Goal: Navigation & Orientation: Understand site structure

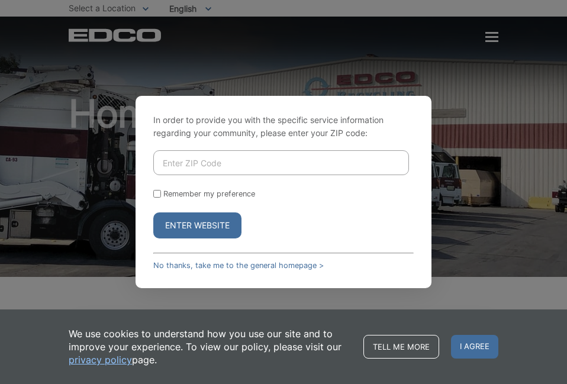
scroll to position [2035, 0]
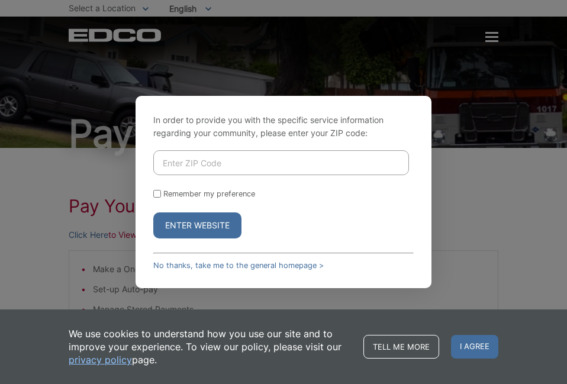
scroll to position [272, 0]
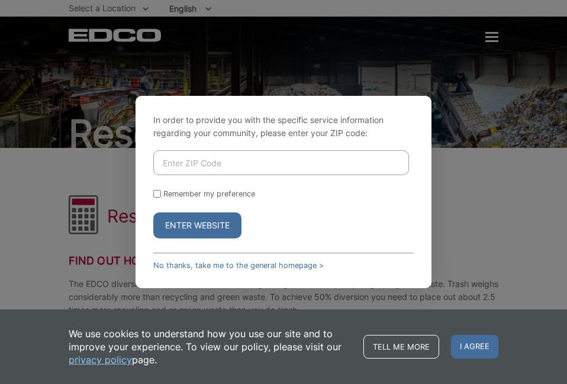
scroll to position [765, 0]
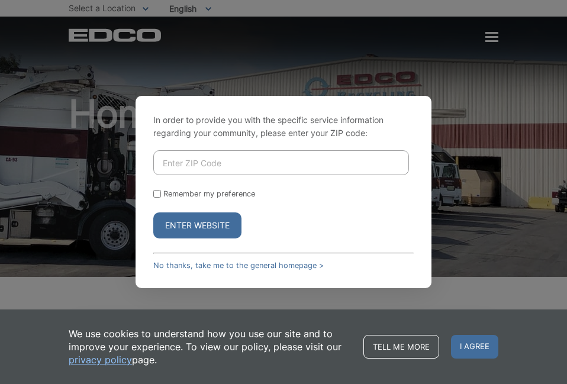
scroll to position [2035, 0]
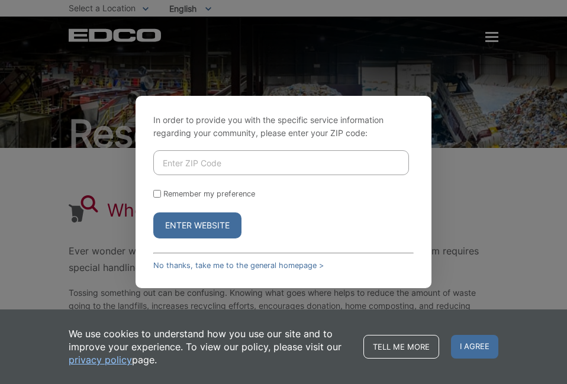
scroll to position [166, 0]
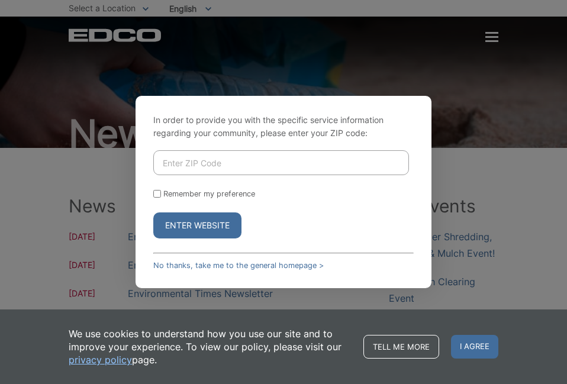
scroll to position [470, 0]
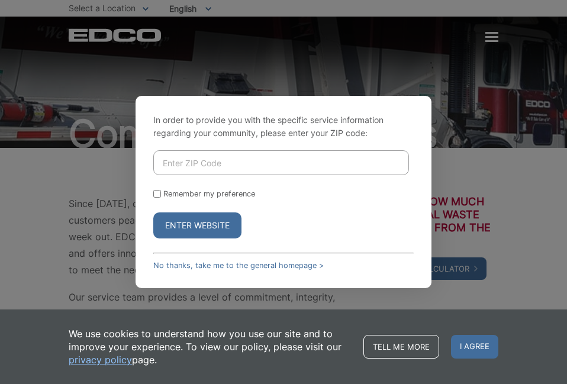
scroll to position [368, 0]
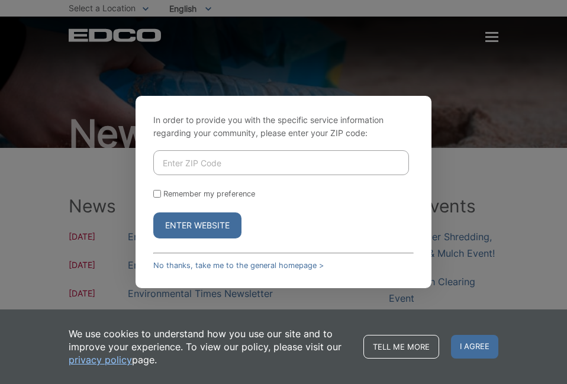
scroll to position [470, 0]
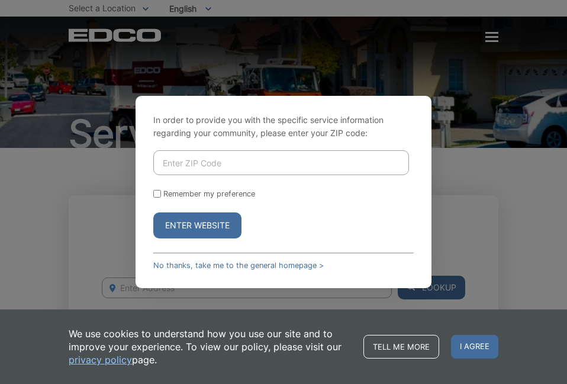
scroll to position [873, 0]
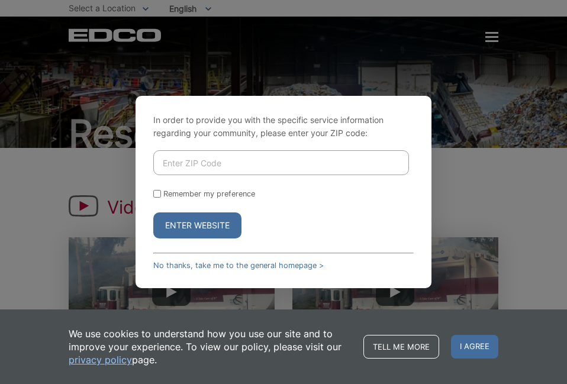
scroll to position [301, 0]
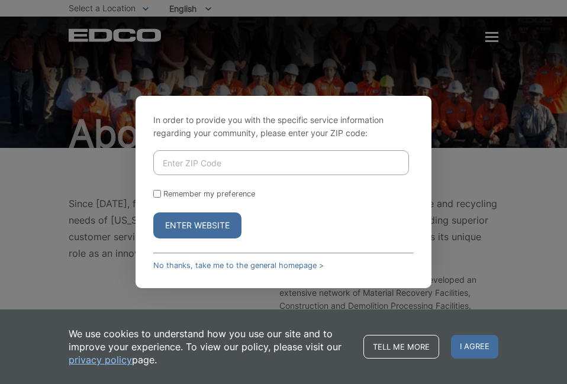
scroll to position [411, 0]
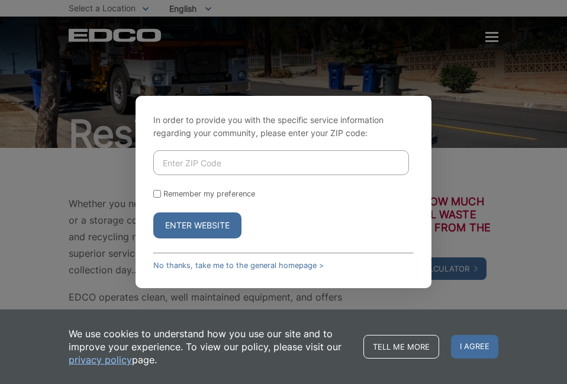
scroll to position [607, 0]
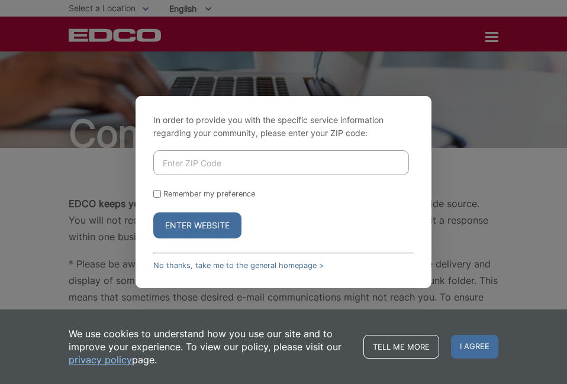
scroll to position [1401, 0]
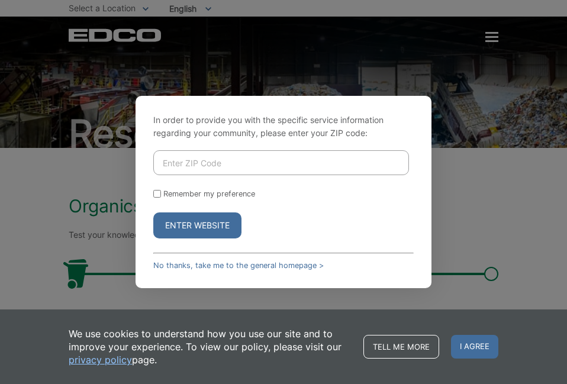
scroll to position [163, 0]
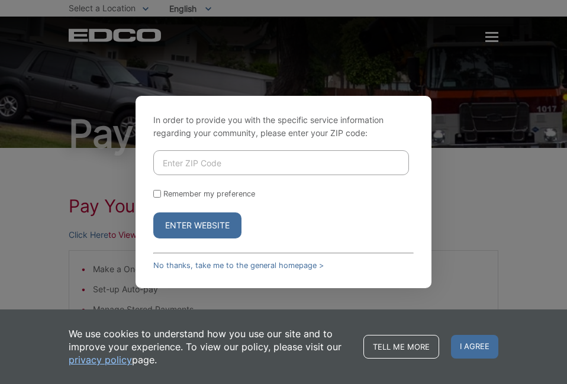
scroll to position [272, 0]
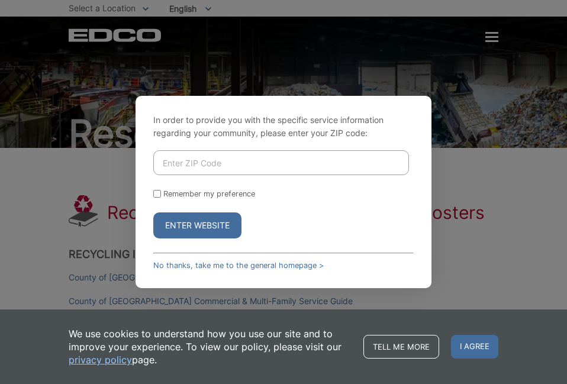
scroll to position [2330, 0]
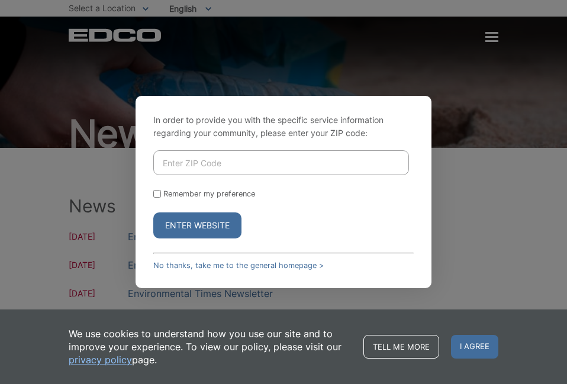
scroll to position [249, 0]
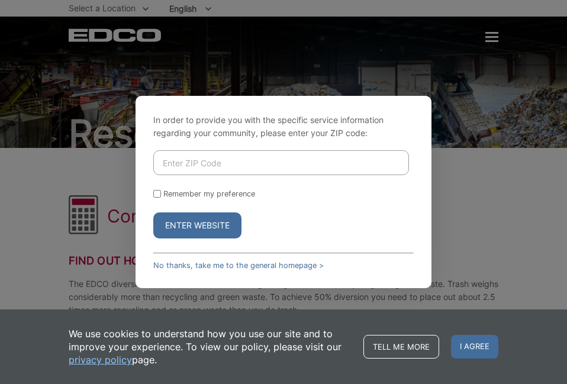
scroll to position [893, 0]
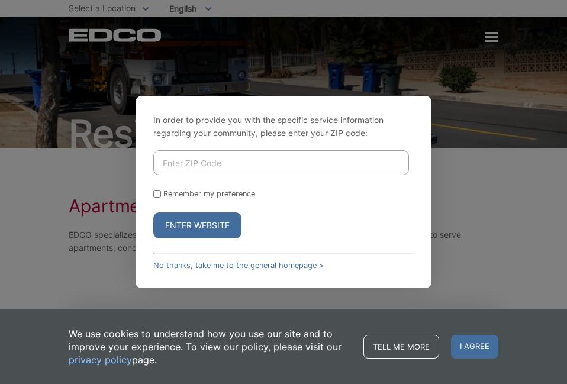
scroll to position [482, 0]
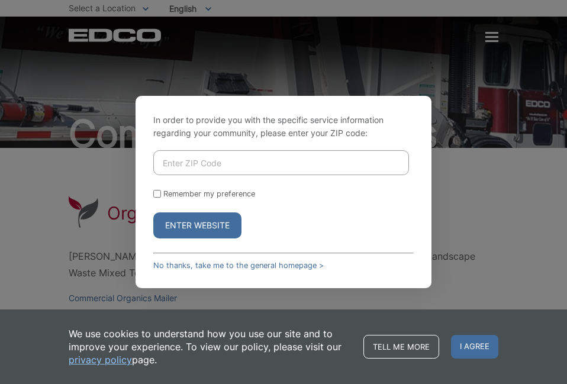
scroll to position [1762, 0]
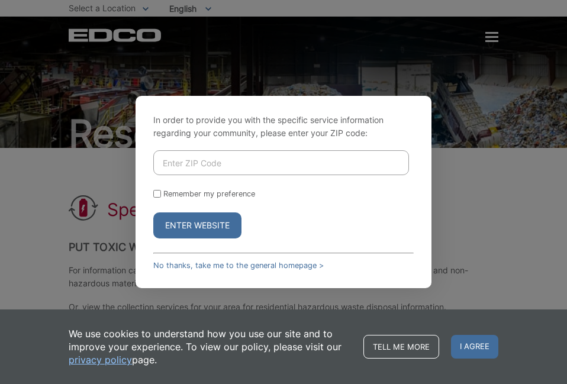
scroll to position [2368, 0]
